Goal: Transaction & Acquisition: Purchase product/service

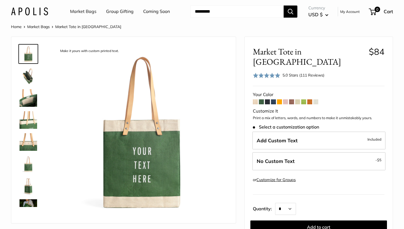
click at [352, 13] on link "My Account" at bounding box center [350, 11] width 20 height 7
click at [39, 11] on img at bounding box center [29, 11] width 37 height 8
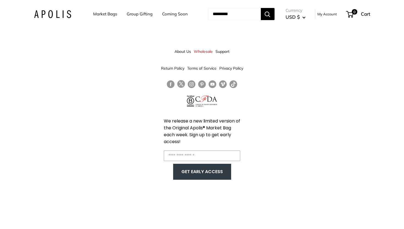
click at [205, 51] on link "Wholesale" at bounding box center [203, 51] width 19 height 10
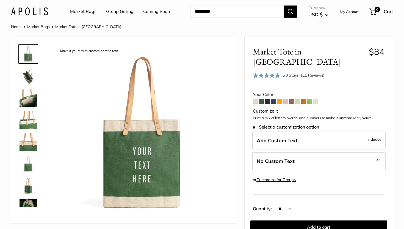
click at [28, 97] on img at bounding box center [29, 98] width 18 height 18
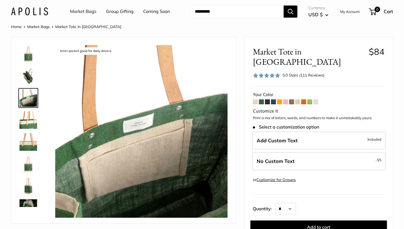
click at [26, 58] on img at bounding box center [29, 54] width 18 height 18
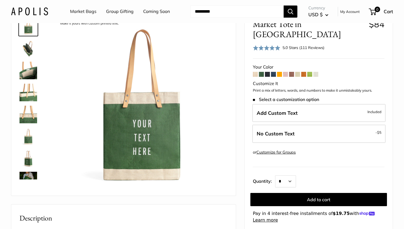
scroll to position [35, 0]
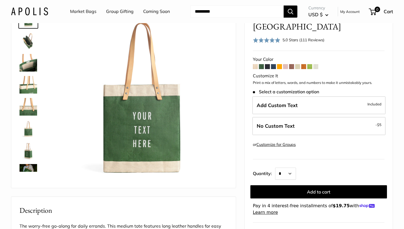
click at [29, 169] on img at bounding box center [29, 173] width 18 height 18
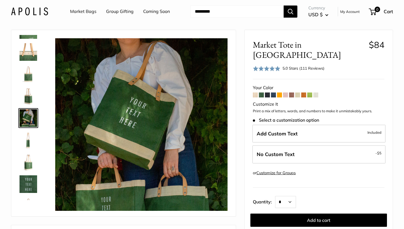
scroll to position [32, 0]
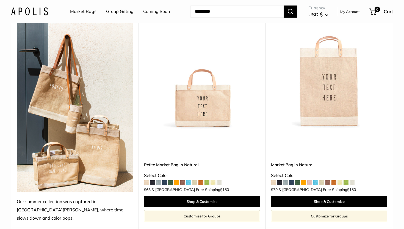
click at [171, 180] on span at bounding box center [170, 182] width 5 height 5
click at [234, 13] on input "Search..." at bounding box center [236, 11] width 93 height 12
type input "********"
click at [284, 5] on button "Search" at bounding box center [291, 11] width 14 height 12
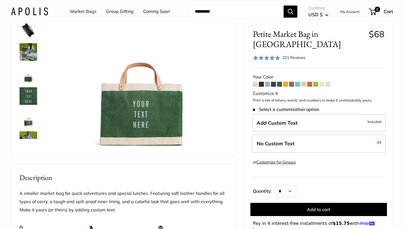
scroll to position [68, 0]
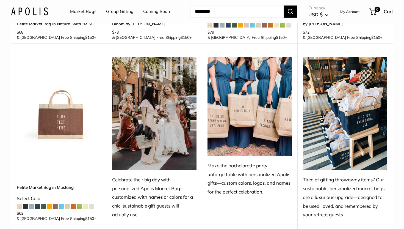
scroll to position [592, 0]
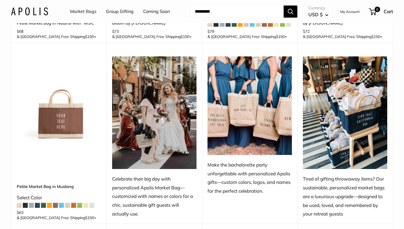
click at [43, 203] on span at bounding box center [43, 205] width 5 height 5
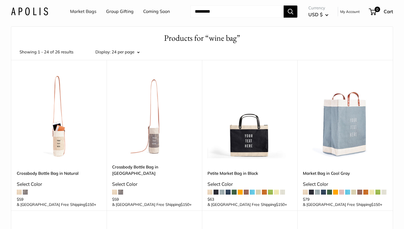
scroll to position [0, 0]
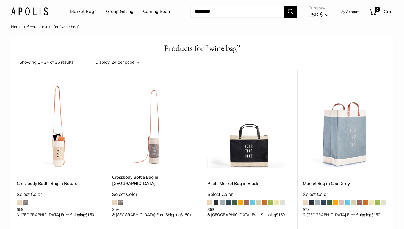
click at [40, 12] on img at bounding box center [29, 11] width 37 height 8
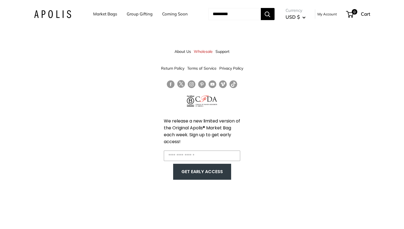
click at [101, 14] on link "Market Bags" at bounding box center [105, 14] width 24 height 8
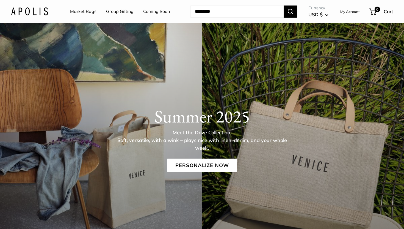
click at [89, 12] on link "Market Bags" at bounding box center [83, 11] width 26 height 8
click at [201, 167] on link "Personalize Now" at bounding box center [202, 165] width 70 height 13
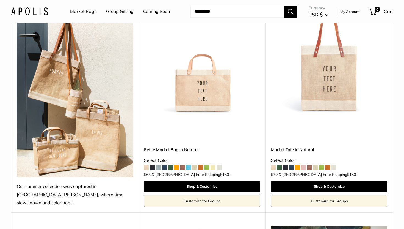
scroll to position [102, 0]
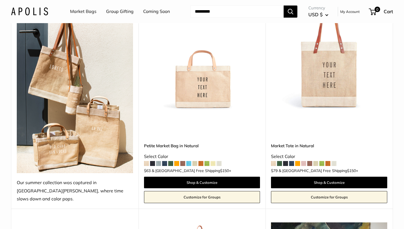
click at [278, 161] on span at bounding box center [279, 163] width 5 height 5
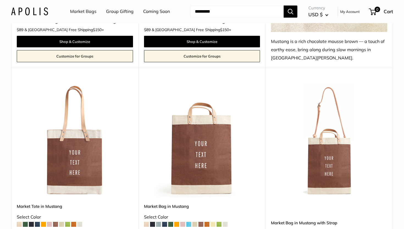
scroll to position [1476, 0]
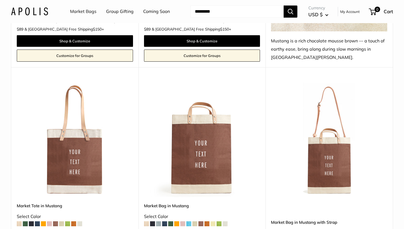
click at [170, 221] on span at bounding box center [170, 223] width 5 height 5
